Goal: Task Accomplishment & Management: Use online tool/utility

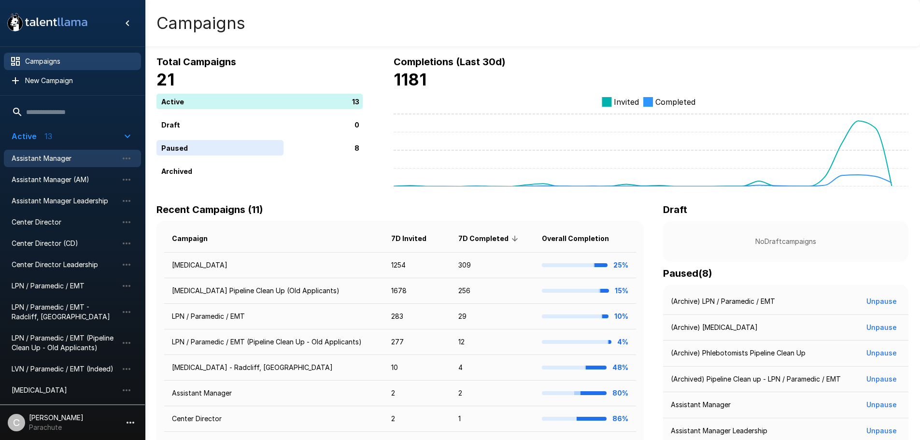
click at [73, 161] on span "Assistant Manager" at bounding box center [65, 159] width 106 height 10
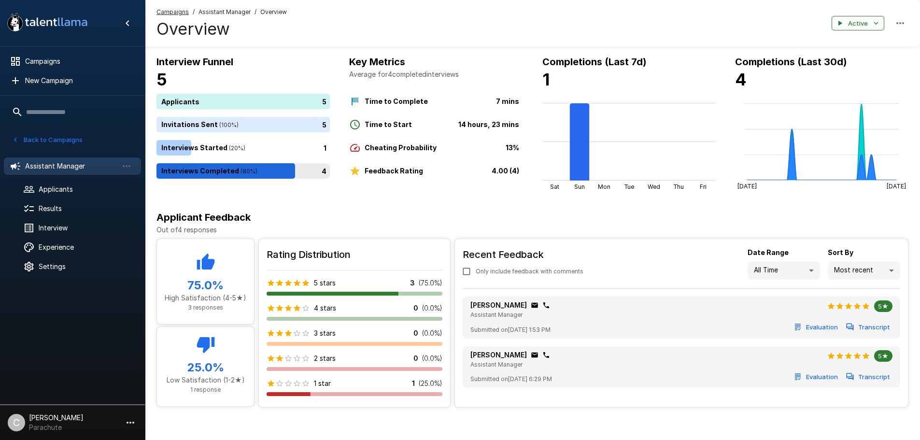
click at [200, 170] on div "4" at bounding box center [244, 170] width 177 height 15
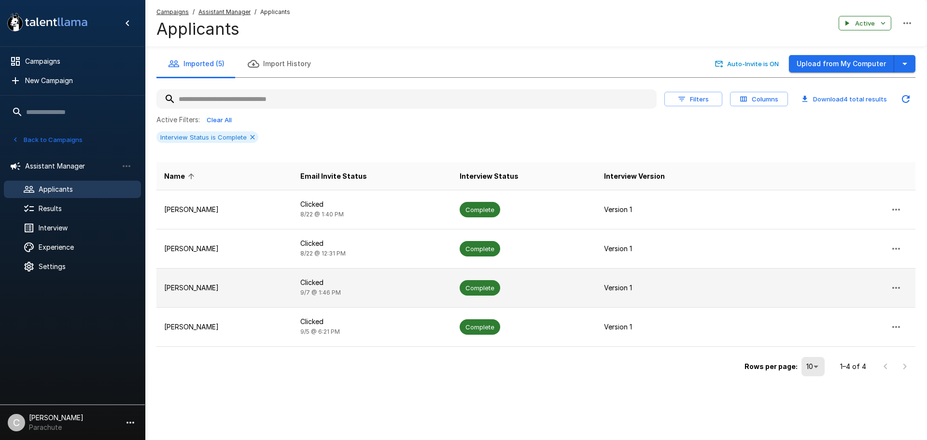
click at [184, 286] on p "[PERSON_NAME]" at bounding box center [224, 288] width 121 height 10
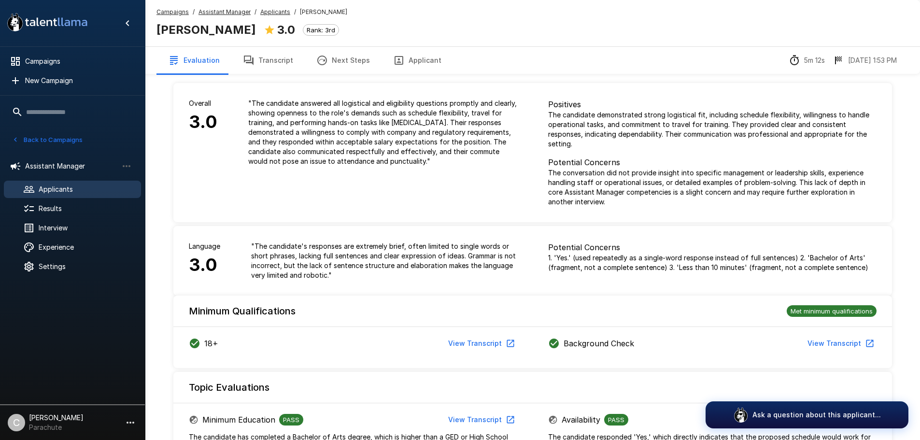
click at [271, 58] on button "Transcript" at bounding box center [267, 60] width 73 height 27
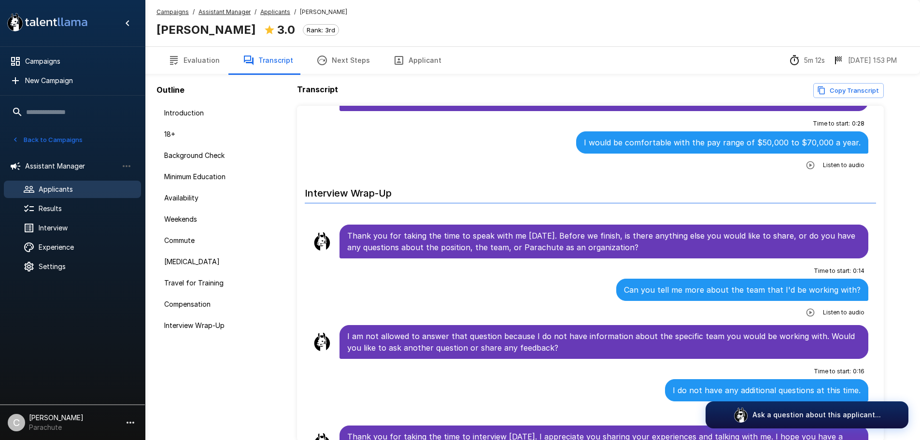
scroll to position [1631, 0]
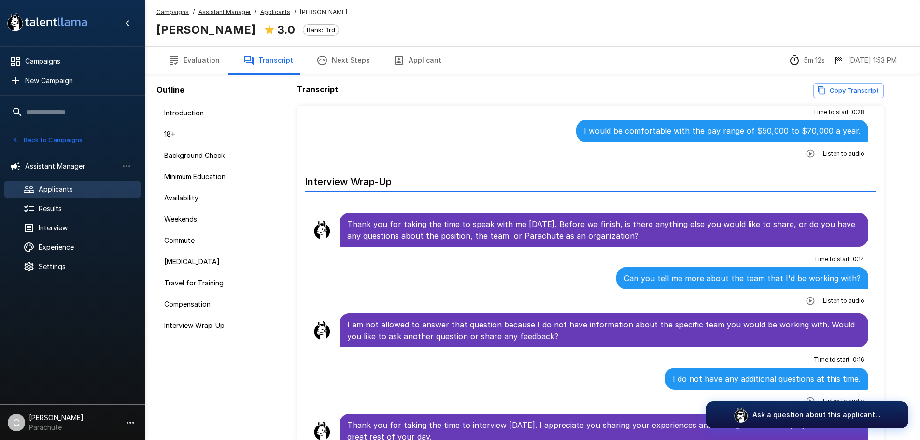
click at [272, 14] on u "Applicants" at bounding box center [275, 11] width 30 height 7
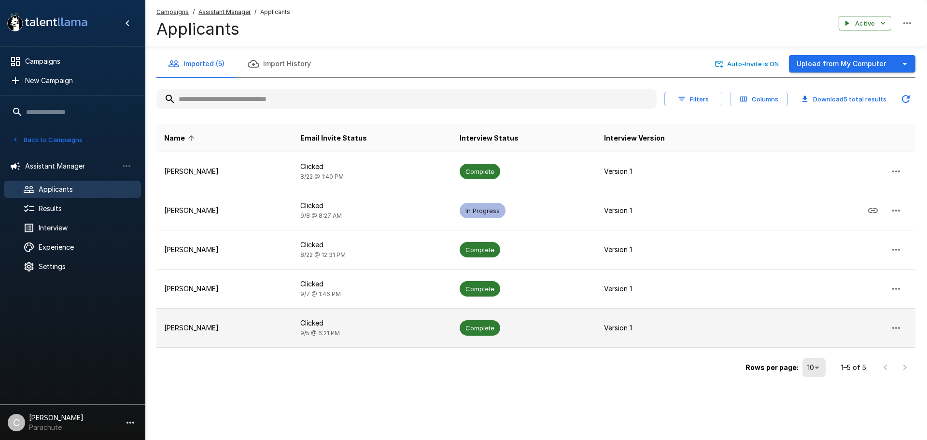
click at [184, 328] on p "[PERSON_NAME]" at bounding box center [224, 328] width 121 height 10
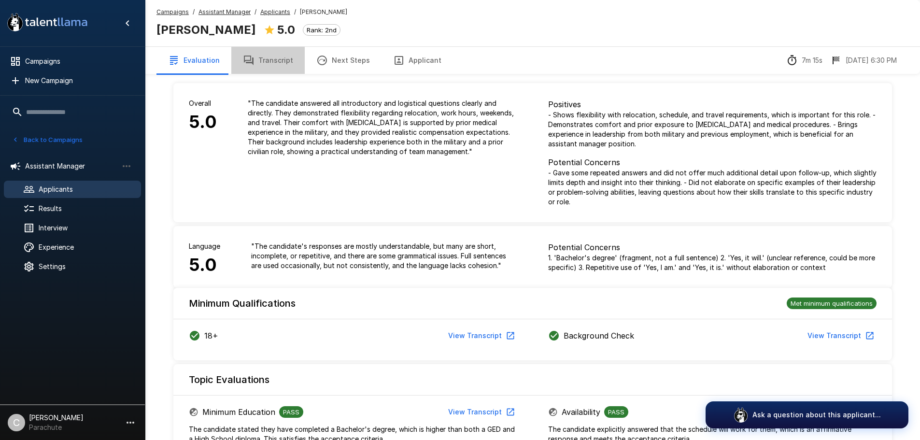
click at [279, 62] on button "Transcript" at bounding box center [267, 60] width 73 height 27
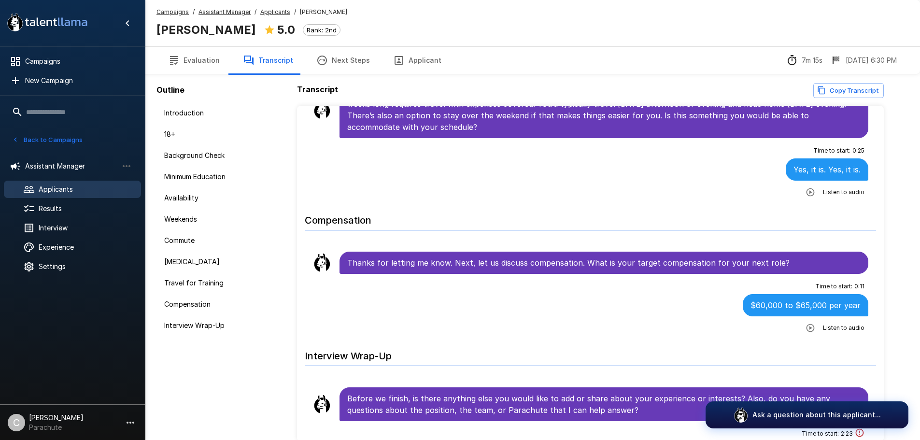
scroll to position [1284, 0]
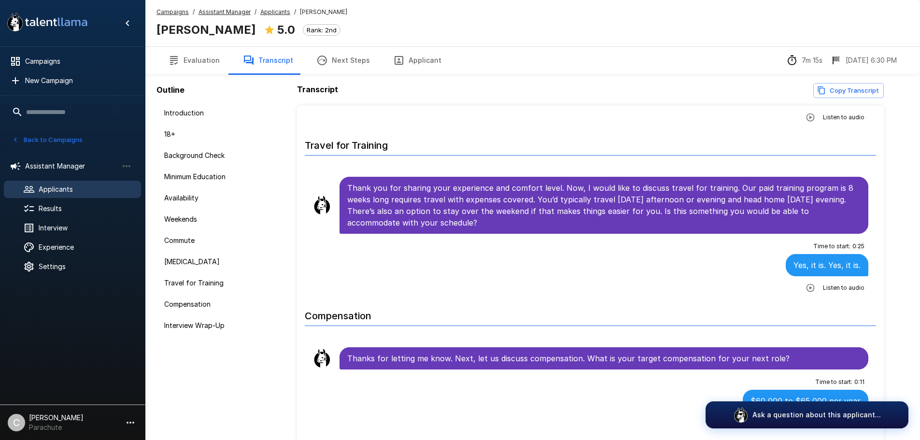
click at [275, 11] on u "Applicants" at bounding box center [275, 11] width 30 height 7
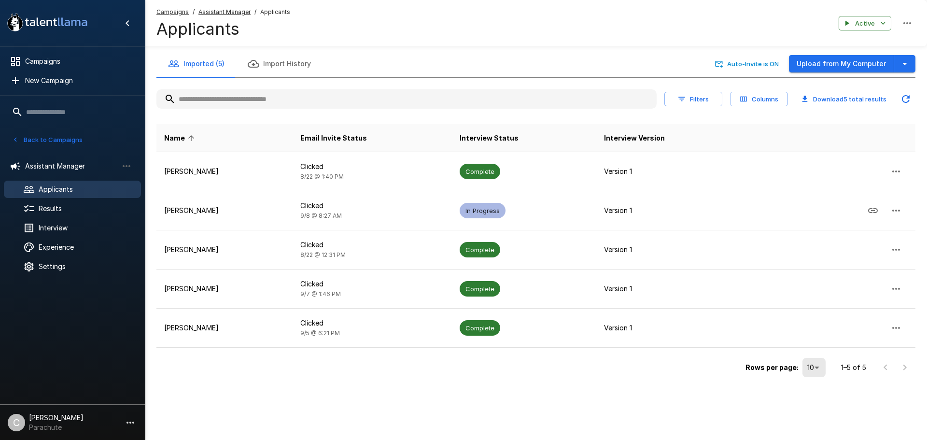
click at [236, 13] on u "Assistant Manager" at bounding box center [225, 11] width 52 height 7
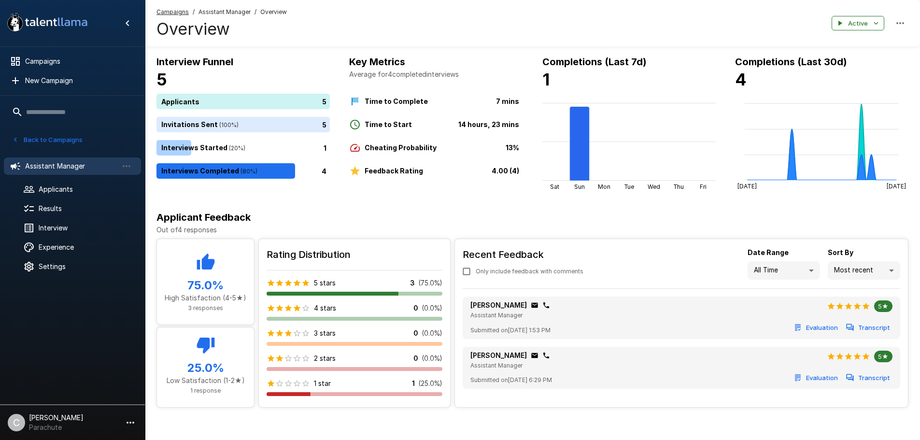
click at [171, 15] on u "Campaigns" at bounding box center [172, 11] width 32 height 7
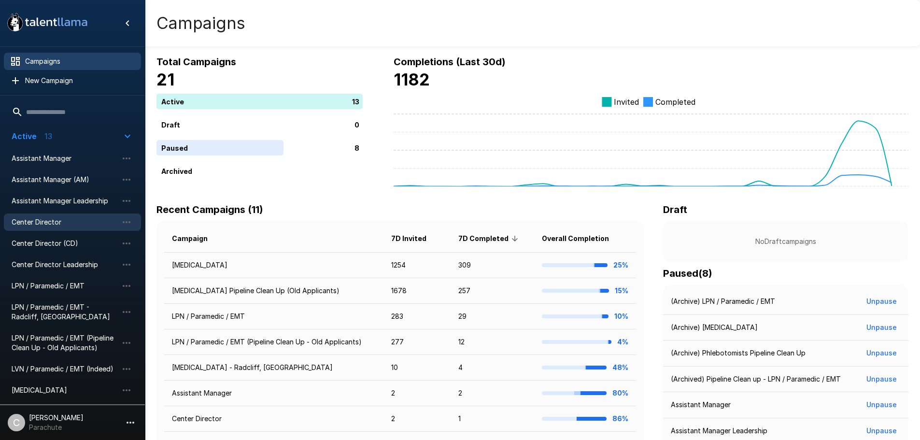
click at [52, 215] on div "Center Director" at bounding box center [72, 221] width 137 height 17
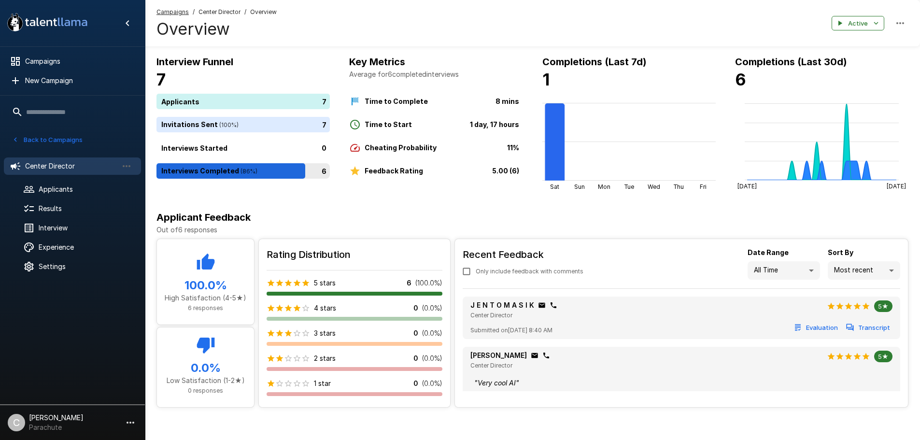
click at [222, 172] on div "6" at bounding box center [244, 170] width 177 height 15
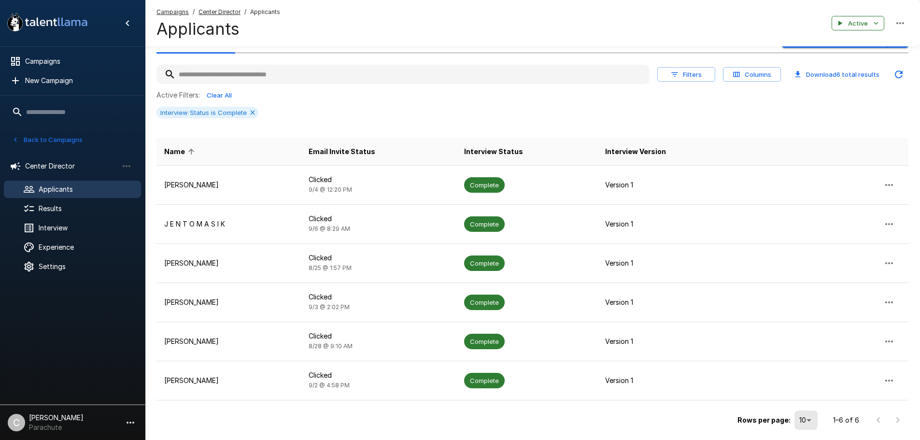
scroll to position [8, 0]
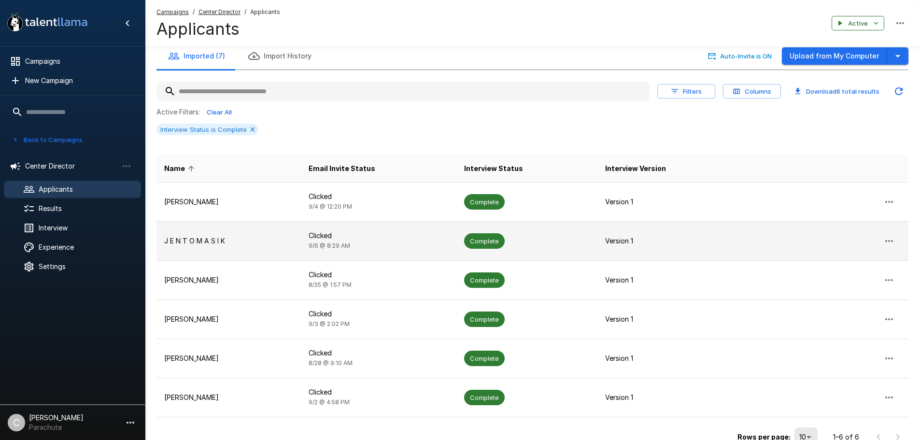
click at [211, 241] on p "J E N T O M A S I K" at bounding box center [228, 241] width 129 height 10
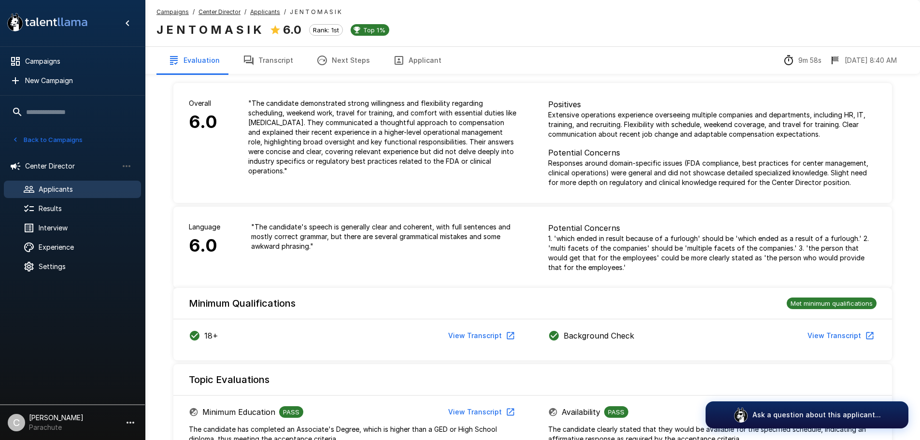
click at [264, 53] on button "Transcript" at bounding box center [267, 60] width 73 height 27
